Goal: Find specific page/section: Find specific page/section

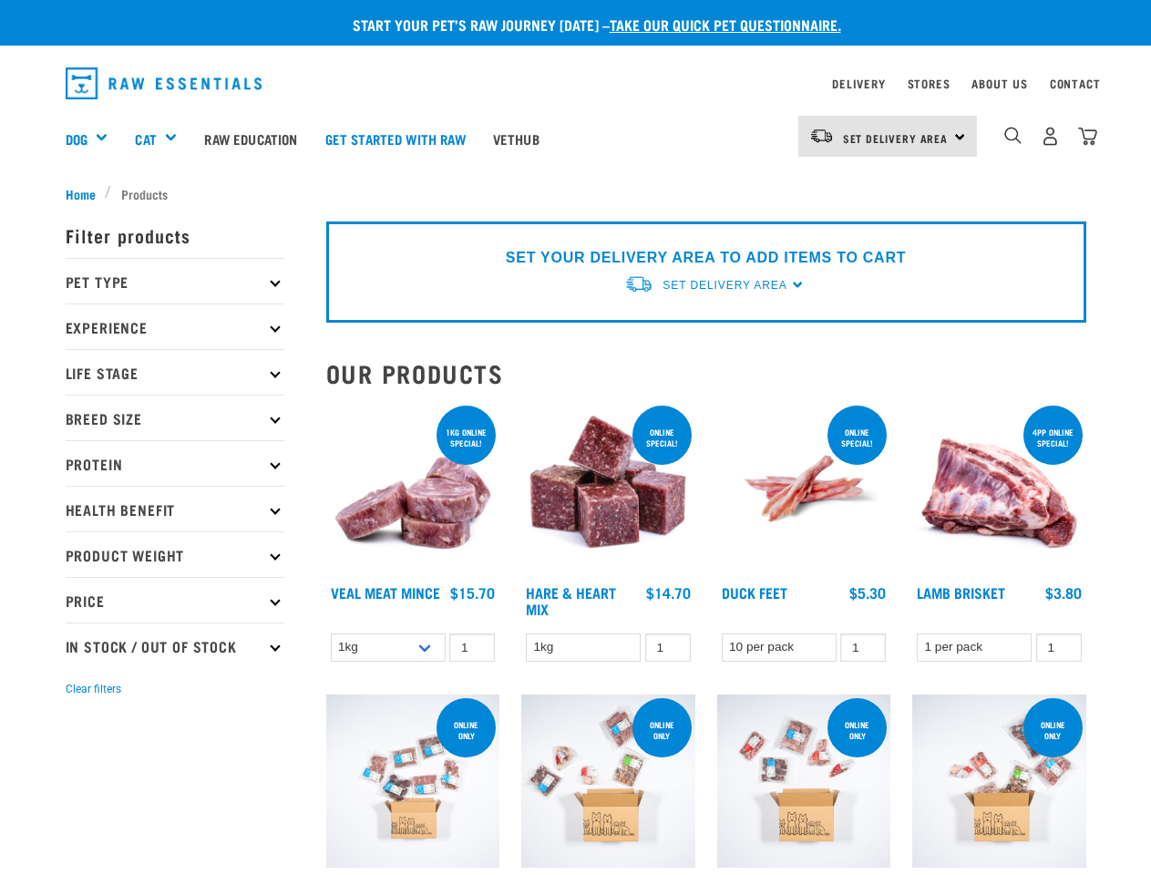
click at [94, 139] on div "Dog" at bounding box center [94, 138] width 57 height 73
click at [164, 139] on div "Cat" at bounding box center [163, 138] width 56 height 73
click at [888, 136] on span "Set Delivery Area" at bounding box center [896, 138] width 106 height 6
click at [1013, 136] on img "dropdown navigation" at bounding box center [1012, 135] width 17 height 17
click at [175, 258] on p "Filter products" at bounding box center [175, 235] width 219 height 46
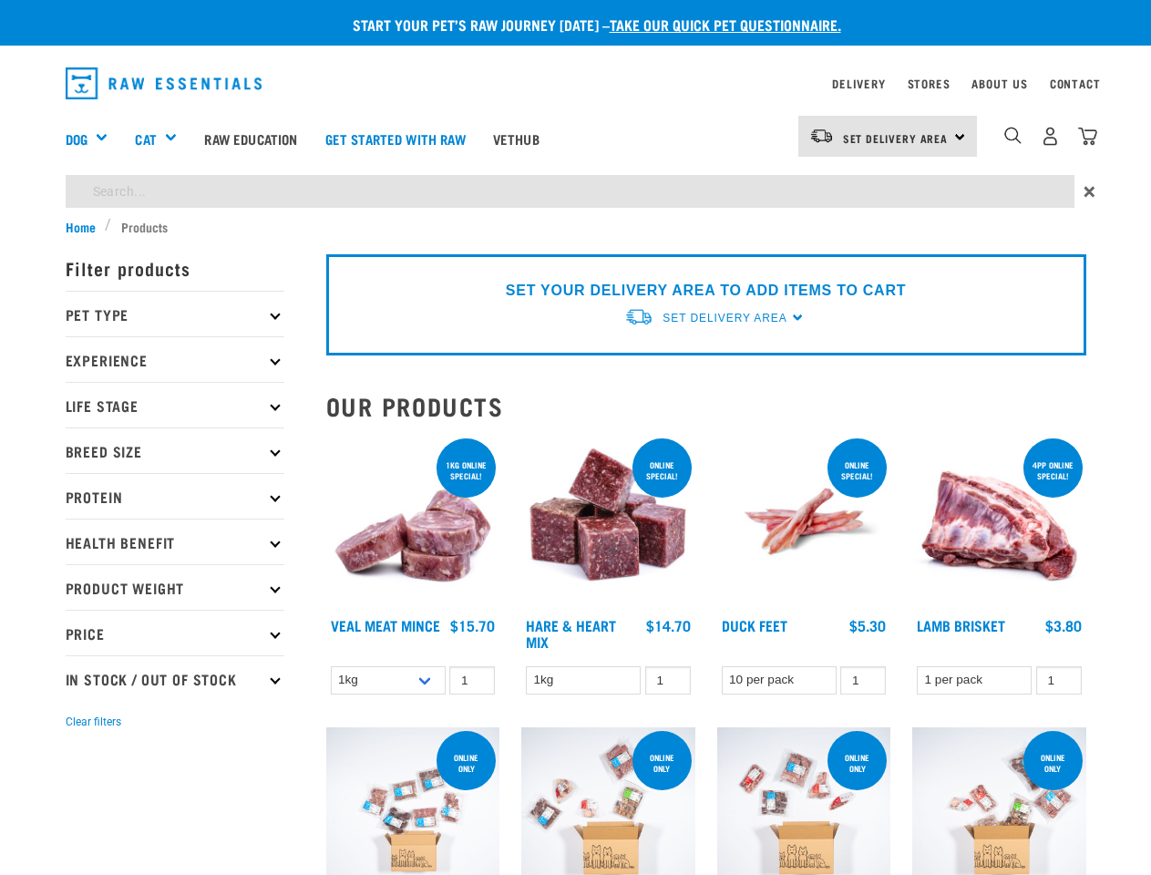
click at [175, 326] on p "Pet Type" at bounding box center [175, 314] width 219 height 46
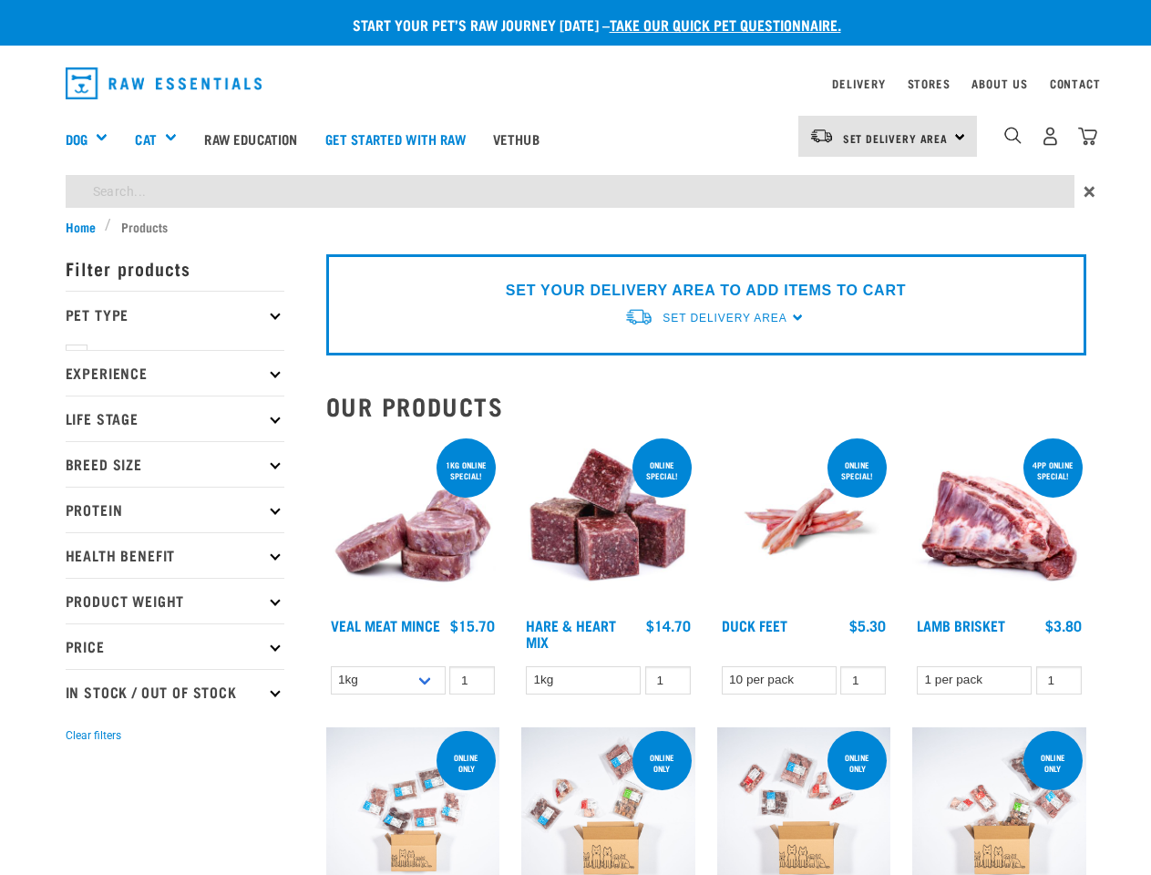
click at [175, 372] on form "Filter products Pet Type Dog Cat Experience New Raw Feeder Experienced Raw Feed…" at bounding box center [175, 495] width 219 height 500
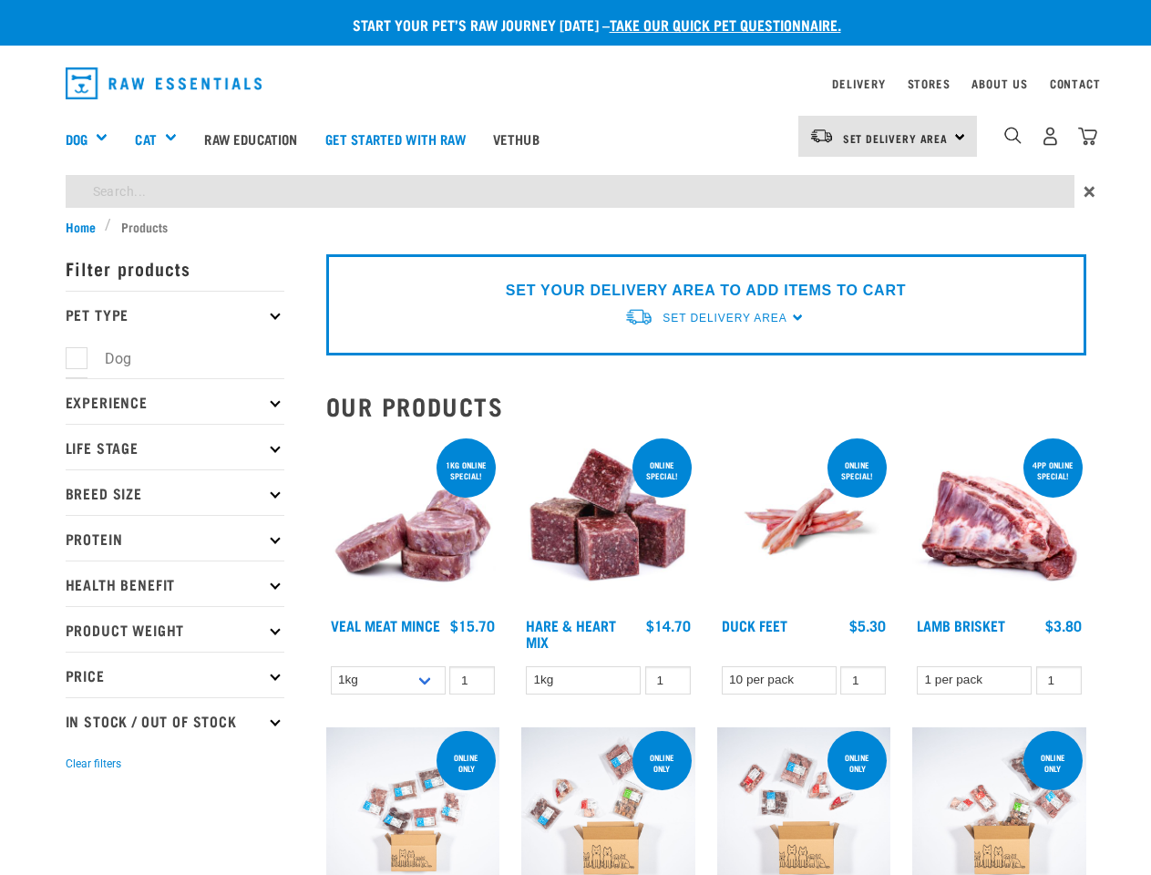
click at [175, 417] on p "Experience" at bounding box center [175, 401] width 219 height 46
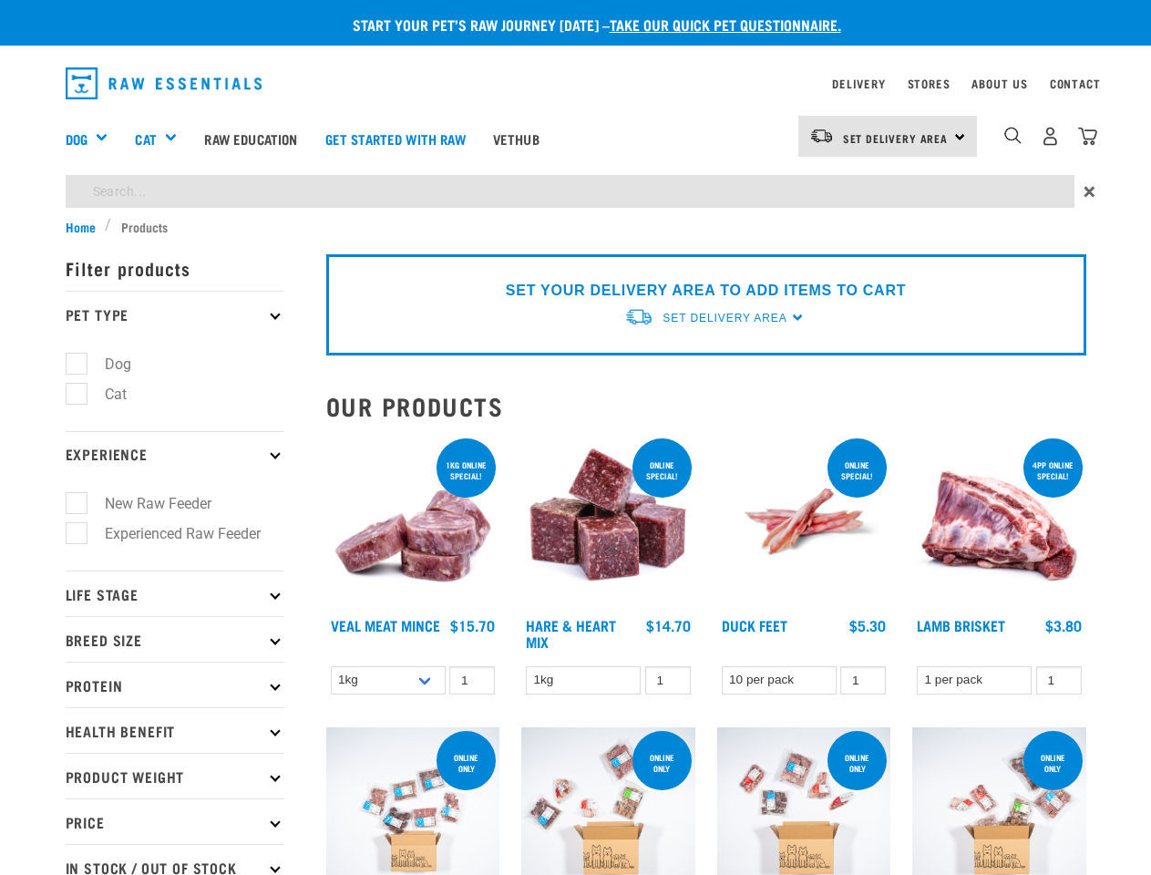
click at [175, 463] on p "Experience" at bounding box center [175, 454] width 219 height 46
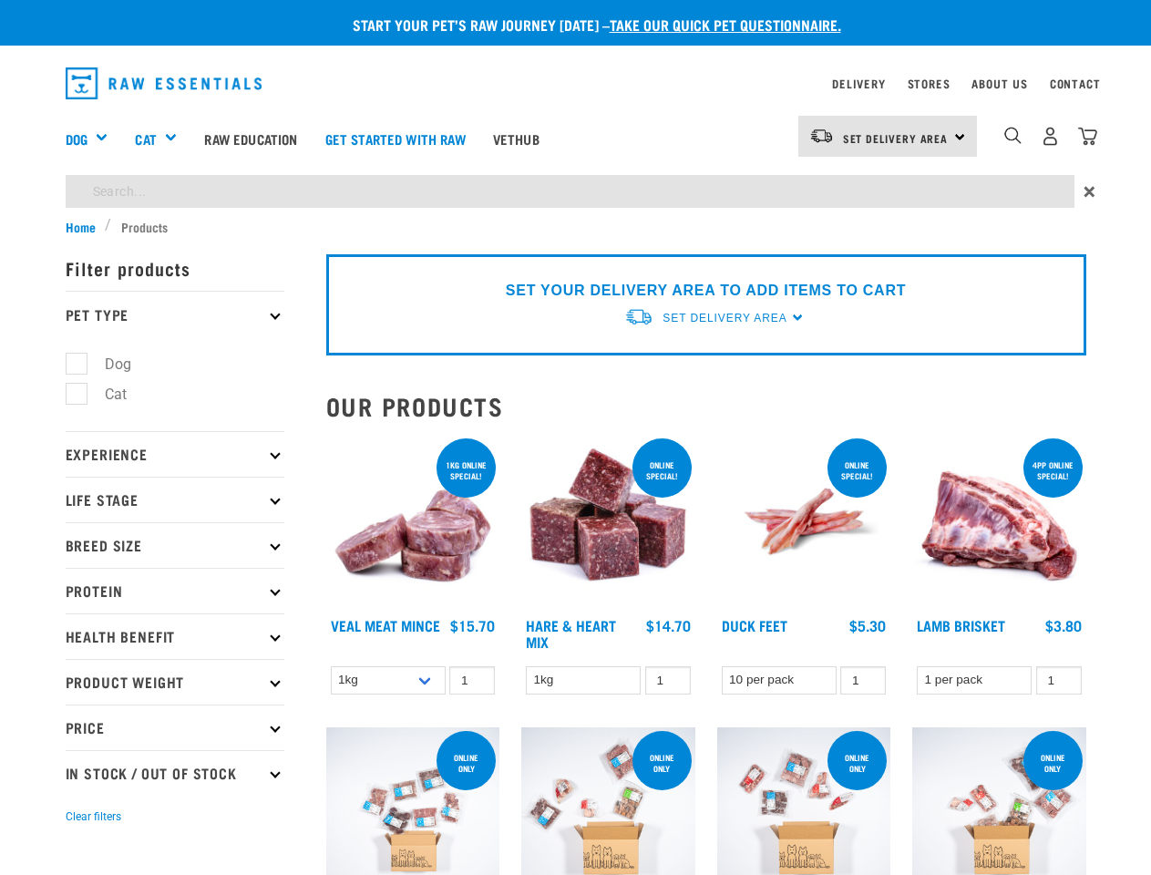
click at [175, 509] on form "Filter products Pet Type Dog Cat Experience New Raw Feeder Experienced Raw Feed…" at bounding box center [175, 535] width 219 height 581
